Goal: Find specific page/section: Find specific page/section

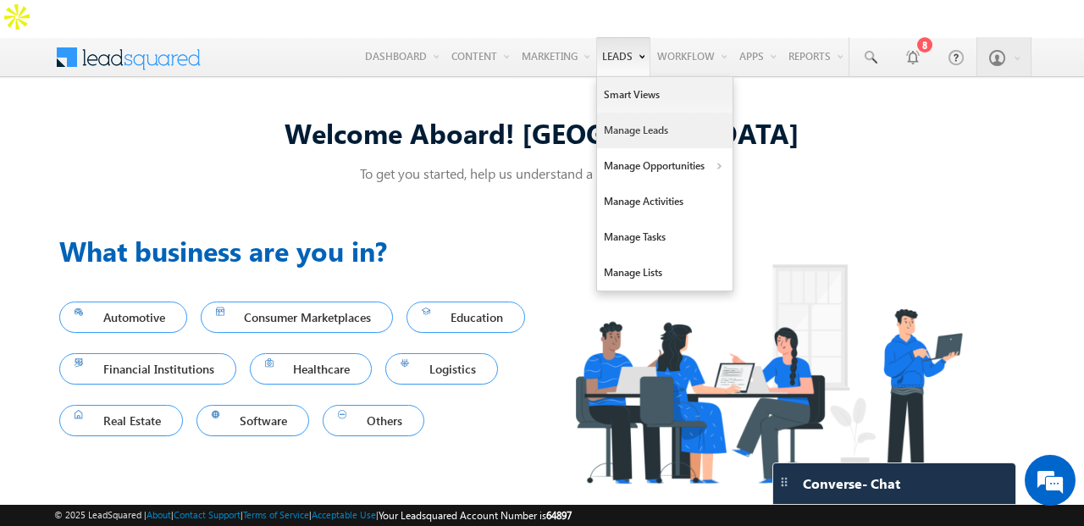
click at [614, 113] on link "Manage Leads" at bounding box center [664, 131] width 135 height 36
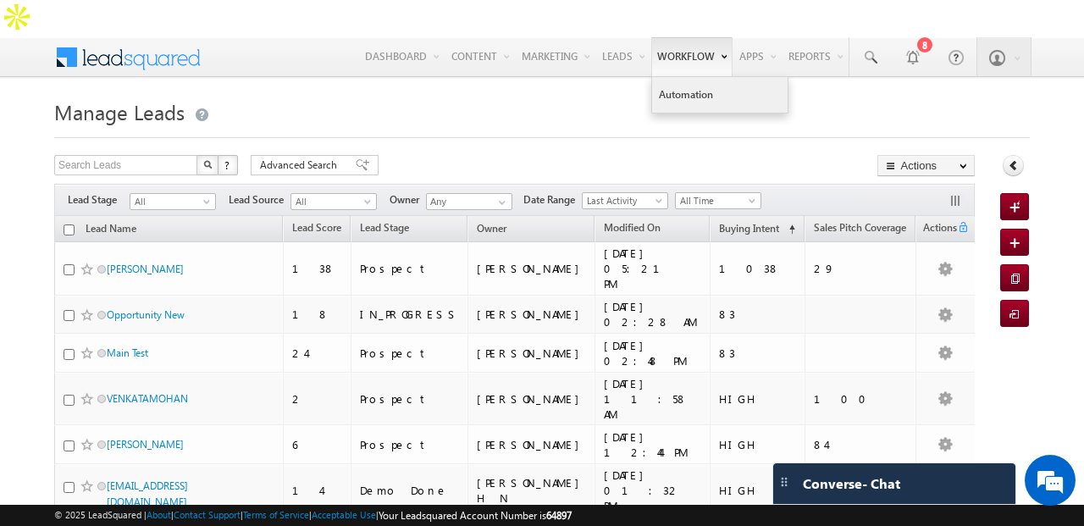
click at [690, 77] on link "Automation" at bounding box center [719, 95] width 135 height 36
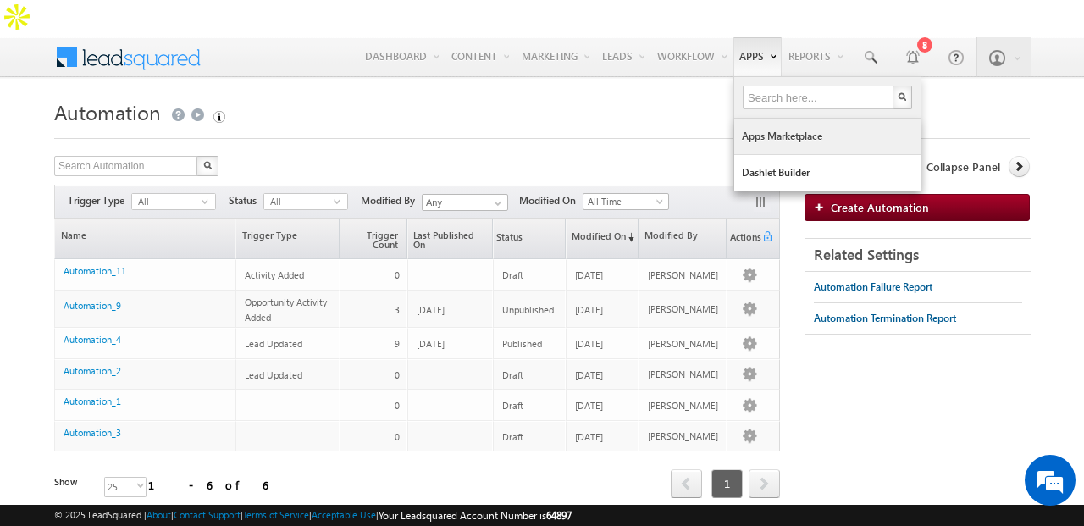
click at [782, 119] on link "Apps Marketplace" at bounding box center [827, 137] width 186 height 36
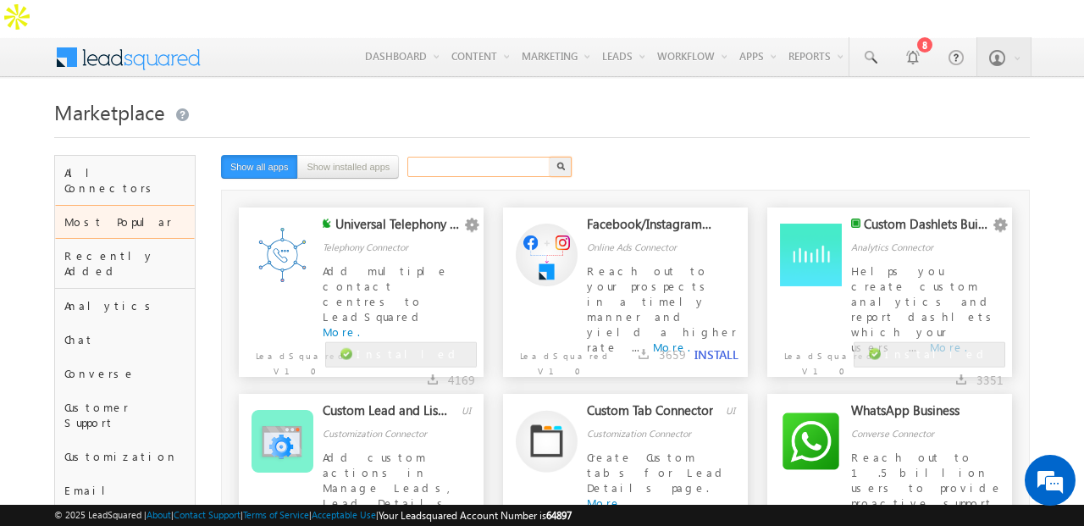
click at [439, 157] on input "text" at bounding box center [479, 167] width 145 height 20
type input "flostack"
click at [550, 157] on button "button" at bounding box center [561, 167] width 22 height 20
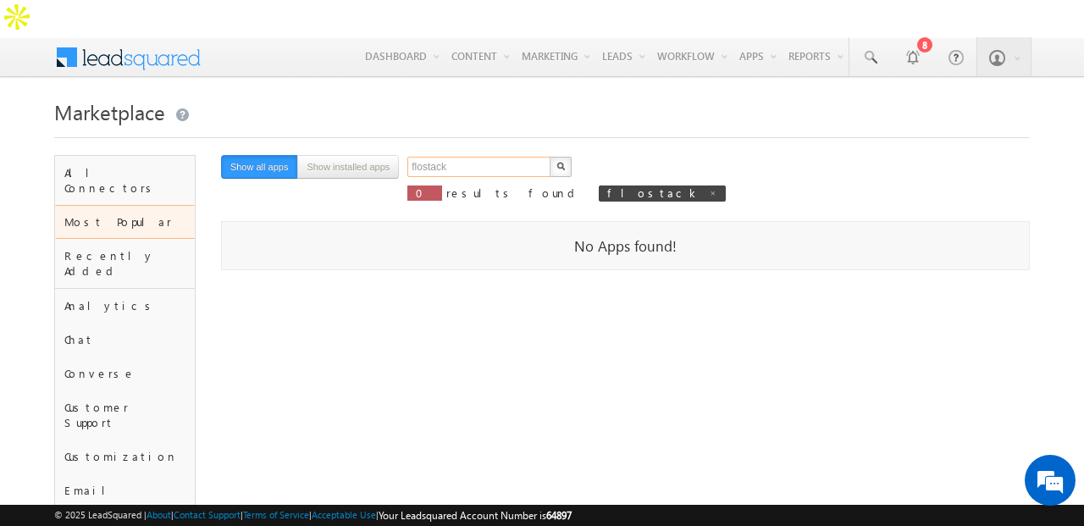
click at [468, 157] on input "flostack" at bounding box center [479, 167] width 145 height 20
click at [467, 157] on input "flostack" at bounding box center [479, 167] width 145 height 20
click at [550, 157] on button "button" at bounding box center [561, 167] width 22 height 20
type input "Search"
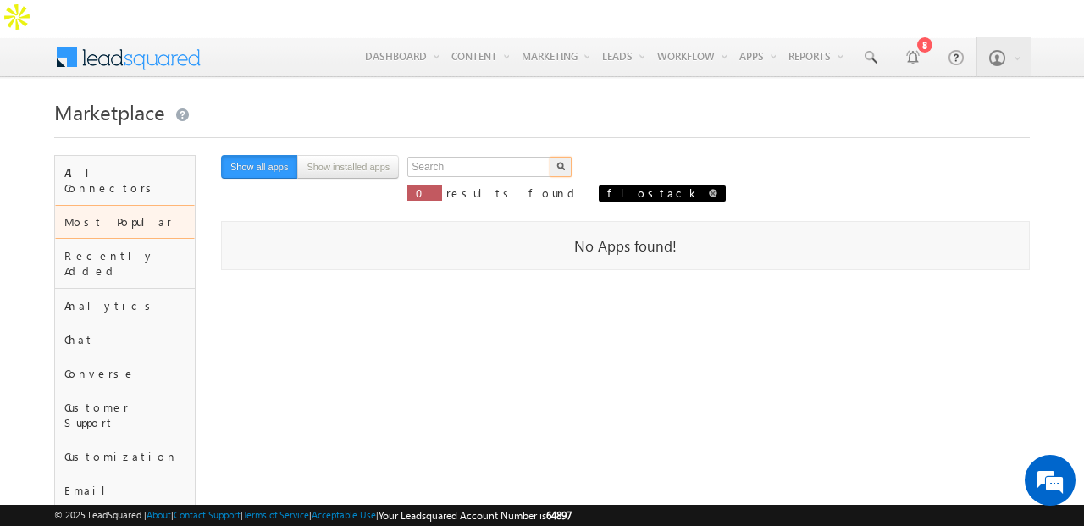
click at [709, 185] on link at bounding box center [713, 192] width 8 height 14
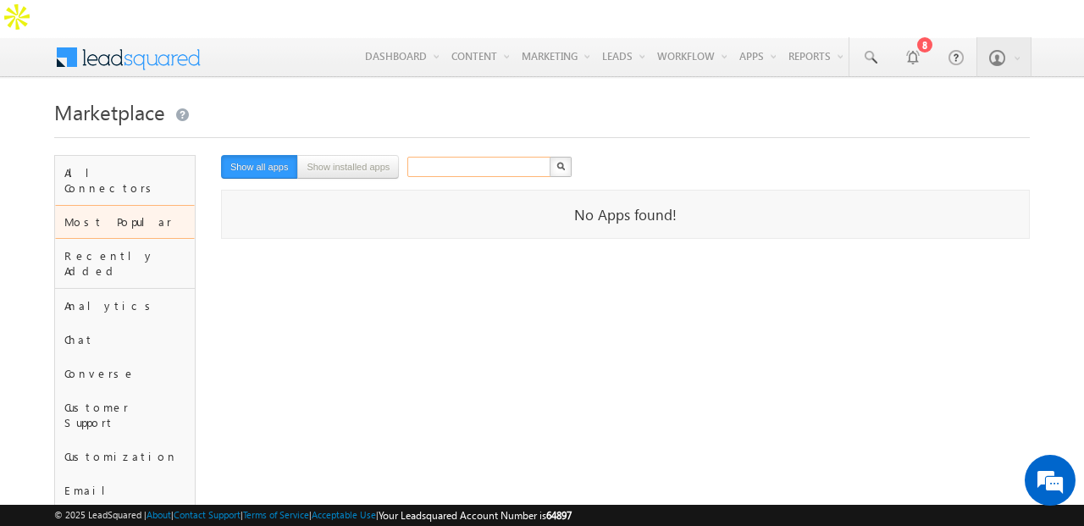
click at [456, 157] on input "text" at bounding box center [479, 167] width 145 height 20
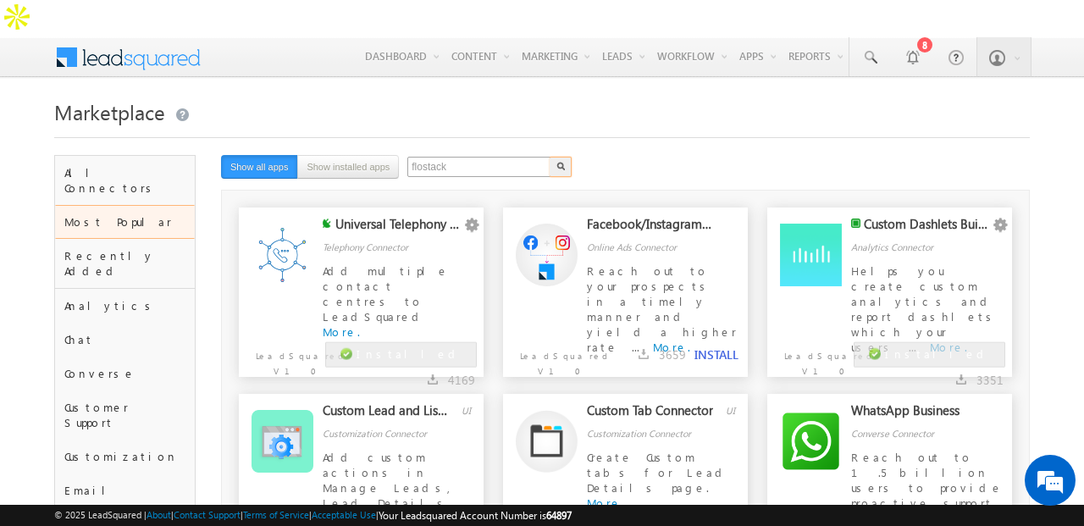
click at [550, 157] on button "button" at bounding box center [561, 167] width 22 height 20
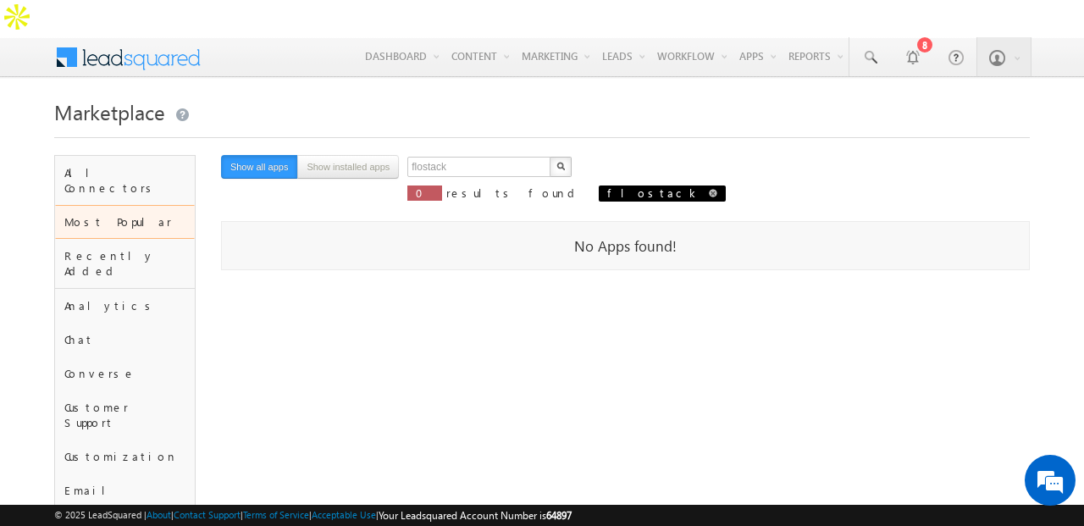
click at [709, 189] on span at bounding box center [713, 193] width 8 height 8
type input "Search"
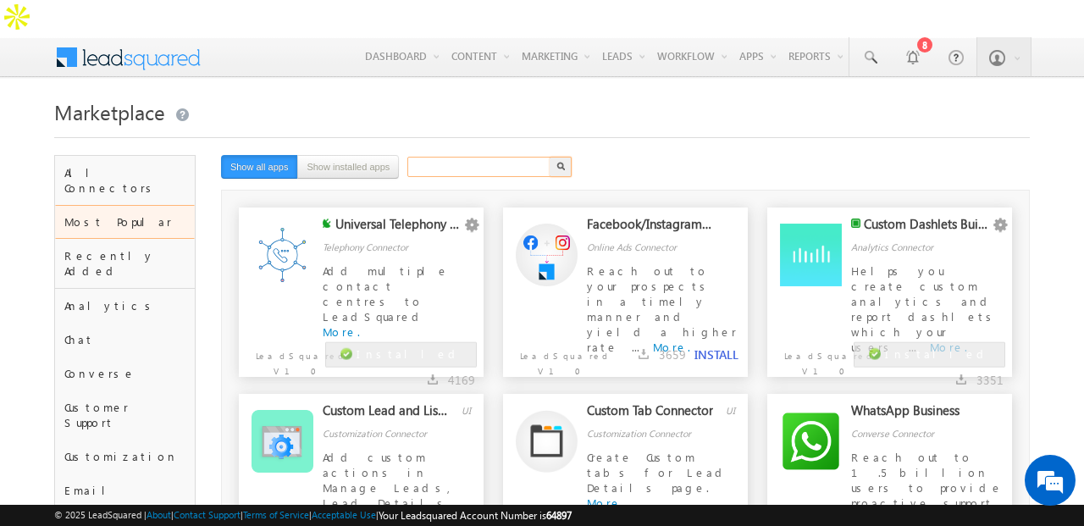
click at [492, 157] on input "text" at bounding box center [479, 167] width 145 height 20
click at [441, 157] on input "text" at bounding box center [479, 167] width 145 height 20
type input "flostack"
click at [550, 157] on button "button" at bounding box center [561, 167] width 22 height 20
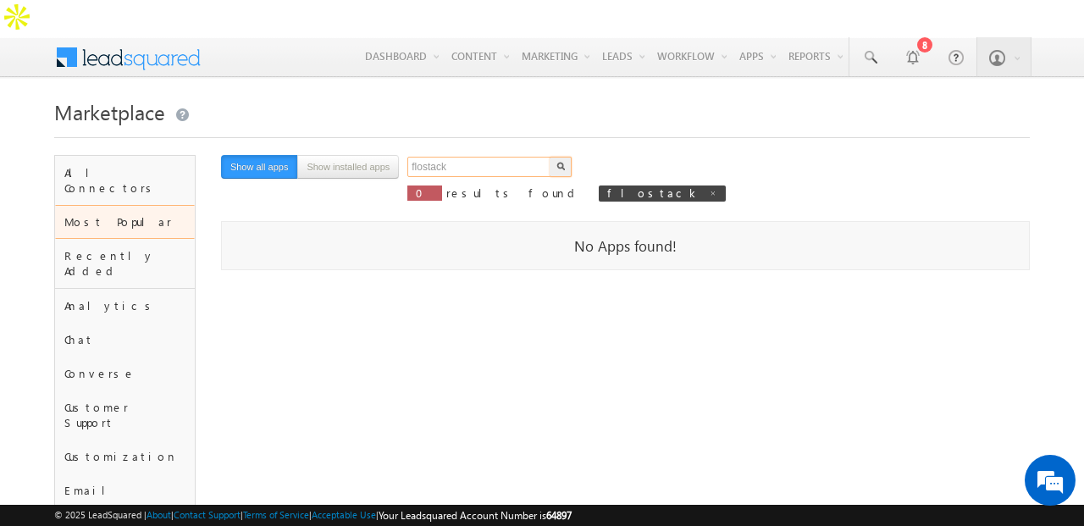
click at [447, 157] on input "flostack" at bounding box center [479, 167] width 145 height 20
click at [550, 157] on button "button" at bounding box center [561, 167] width 22 height 20
type input "Search"
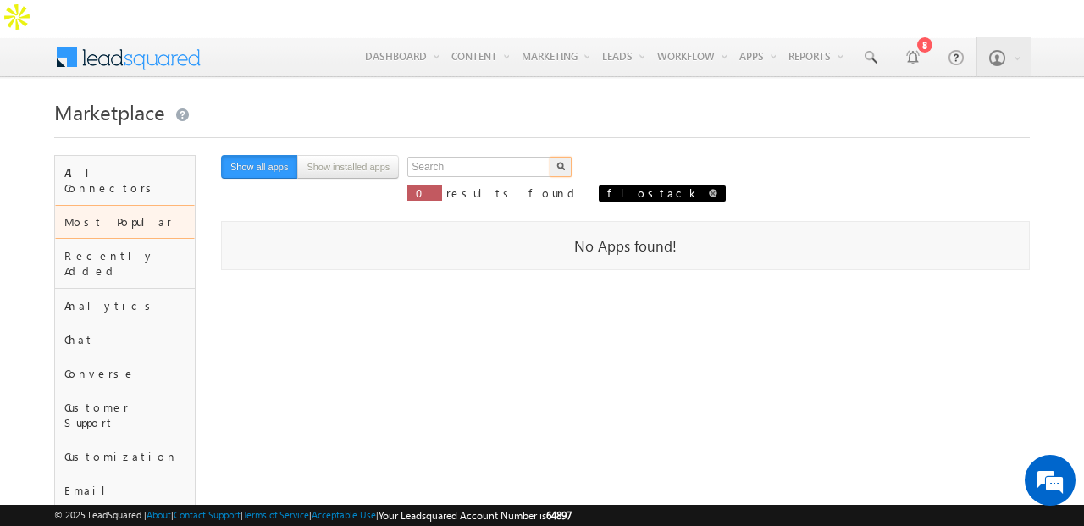
click at [599, 185] on span "flostack" at bounding box center [662, 193] width 127 height 16
click at [709, 189] on span at bounding box center [713, 193] width 8 height 8
